Goal: Transaction & Acquisition: Purchase product/service

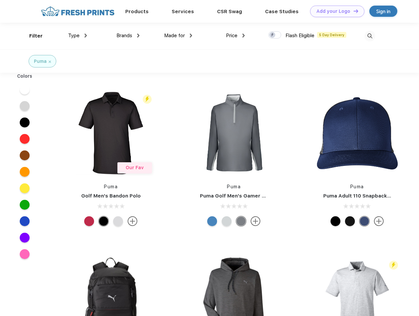
scroll to position [0, 0]
click at [335, 11] on link "Add your Logo Design Tool" at bounding box center [338, 12] width 54 height 12
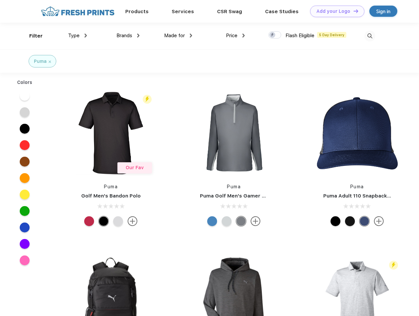
click at [0, 0] on div "Design Tool" at bounding box center [0, 0] width 0 height 0
click at [353, 11] on link "Add your Logo Design Tool" at bounding box center [338, 12] width 54 height 12
click at [32, 36] on div "Filter" at bounding box center [36, 36] width 14 height 8
click at [78, 36] on span "Type" at bounding box center [74, 36] width 12 height 6
click at [128, 36] on span "Brands" at bounding box center [125, 36] width 16 height 6
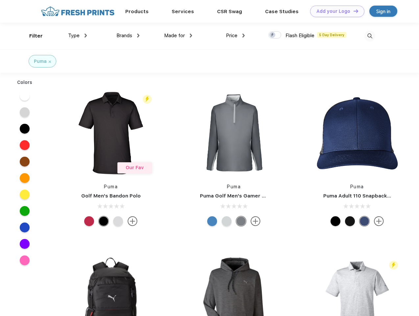
click at [178, 36] on span "Made for" at bounding box center [174, 36] width 21 height 6
click at [236, 36] on span "Price" at bounding box center [232, 36] width 12 height 6
click at [275, 35] on div at bounding box center [275, 34] width 13 height 7
click at [273, 35] on input "checkbox" at bounding box center [271, 33] width 4 height 4
click at [370, 36] on img at bounding box center [370, 36] width 11 height 11
